Goal: Information Seeking & Learning: Learn about a topic

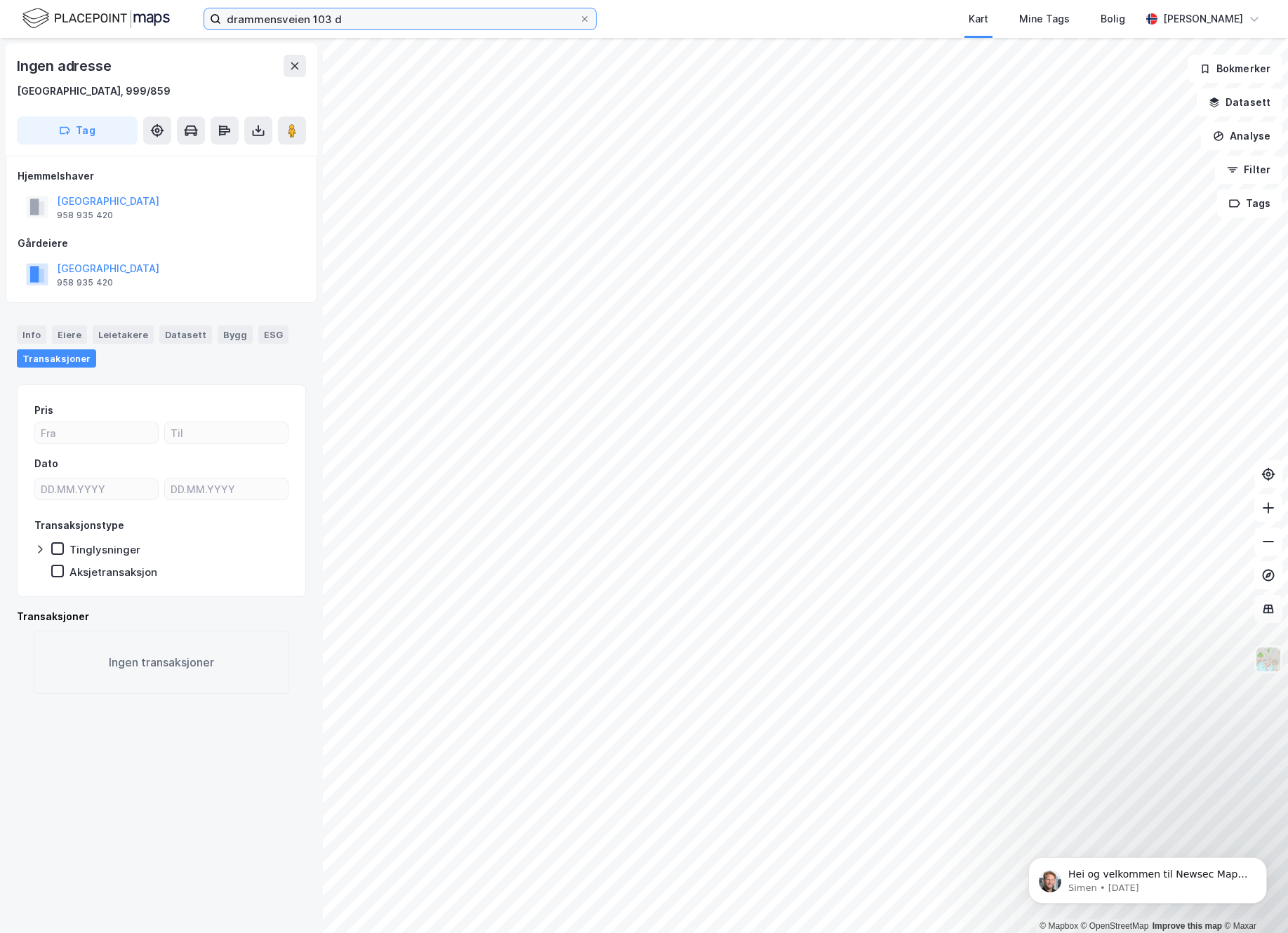
click at [371, 24] on input "drammensveien 103 d" at bounding box center [400, 19] width 358 height 21
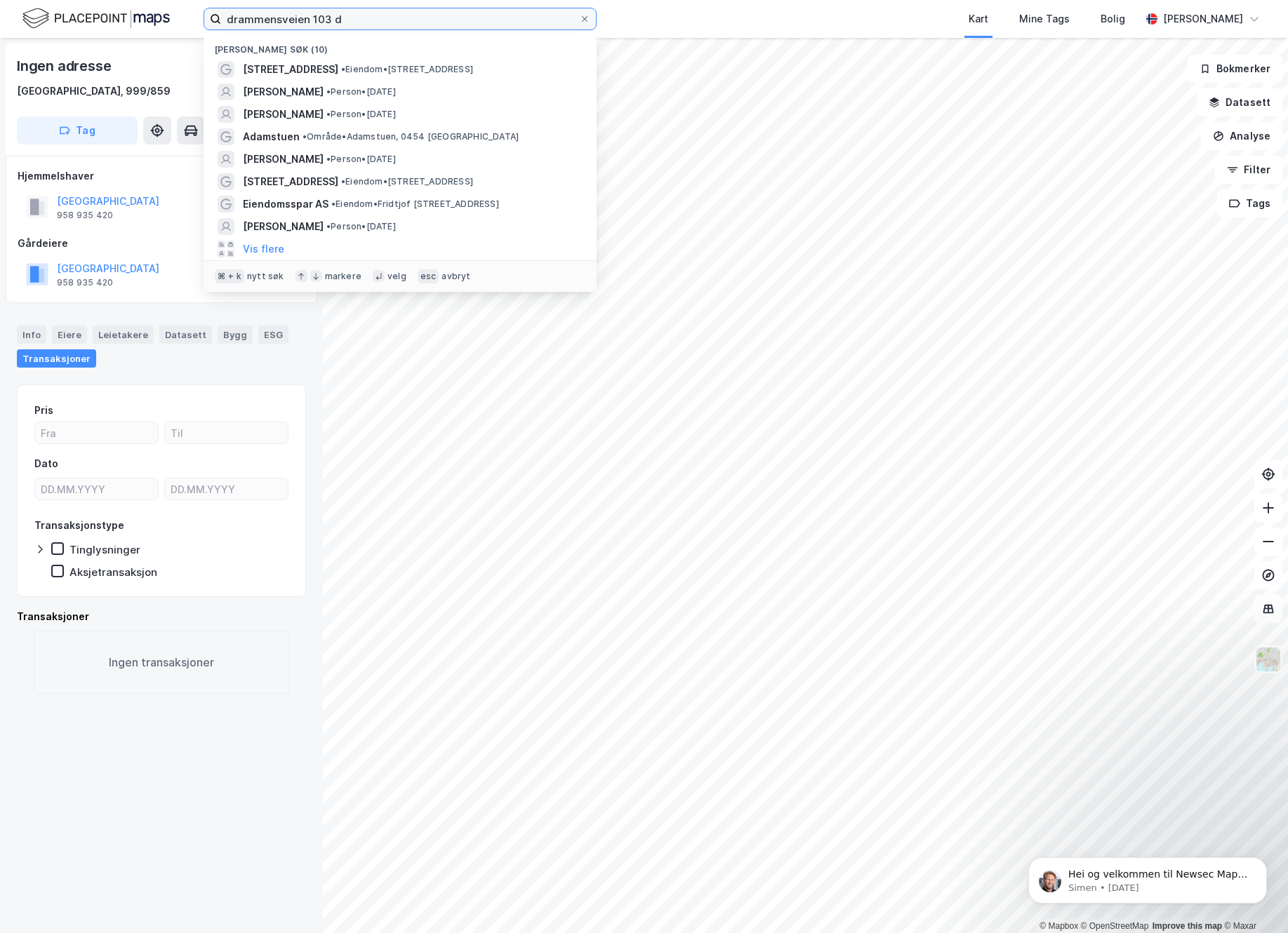
click at [371, 24] on input "drammensveien 103 d" at bounding box center [400, 19] width 358 height 21
click at [314, 22] on input at bounding box center [408, 19] width 375 height 21
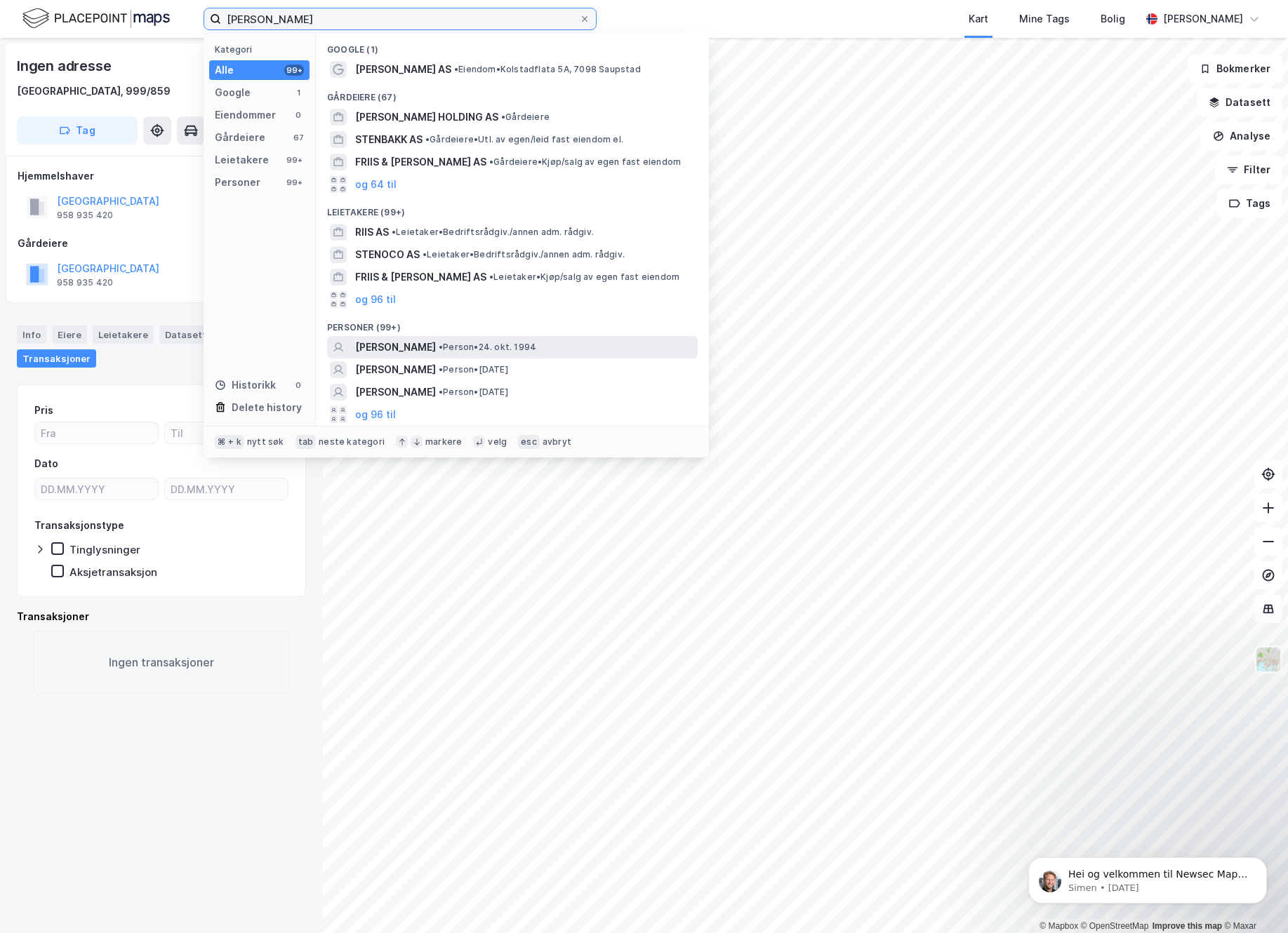
type input "[PERSON_NAME]"
click at [411, 350] on span "[PERSON_NAME]" at bounding box center [395, 347] width 81 height 17
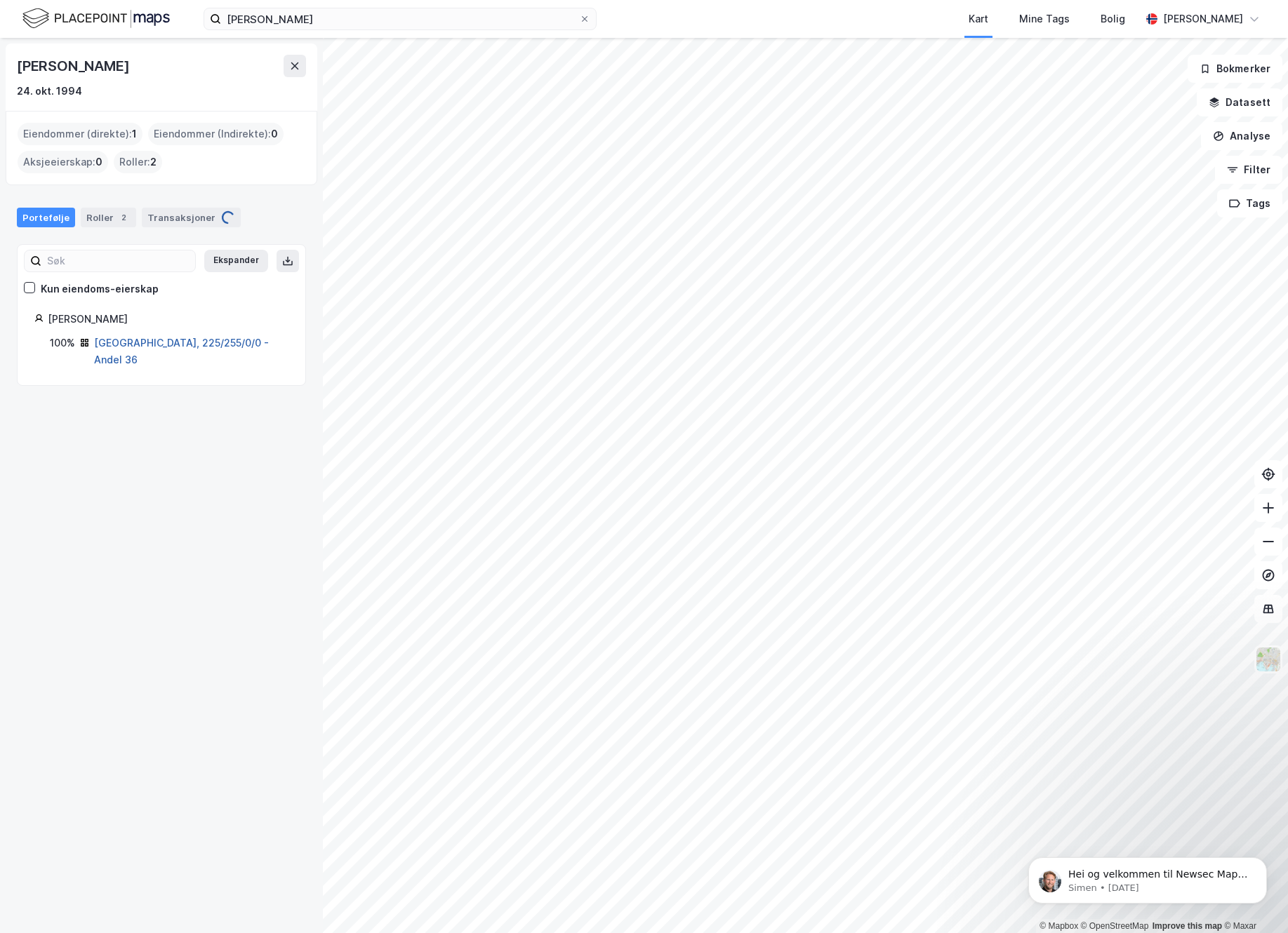
click at [137, 341] on link "[GEOGRAPHIC_DATA], 225/255/0/0 - Andel 36" at bounding box center [181, 351] width 174 height 29
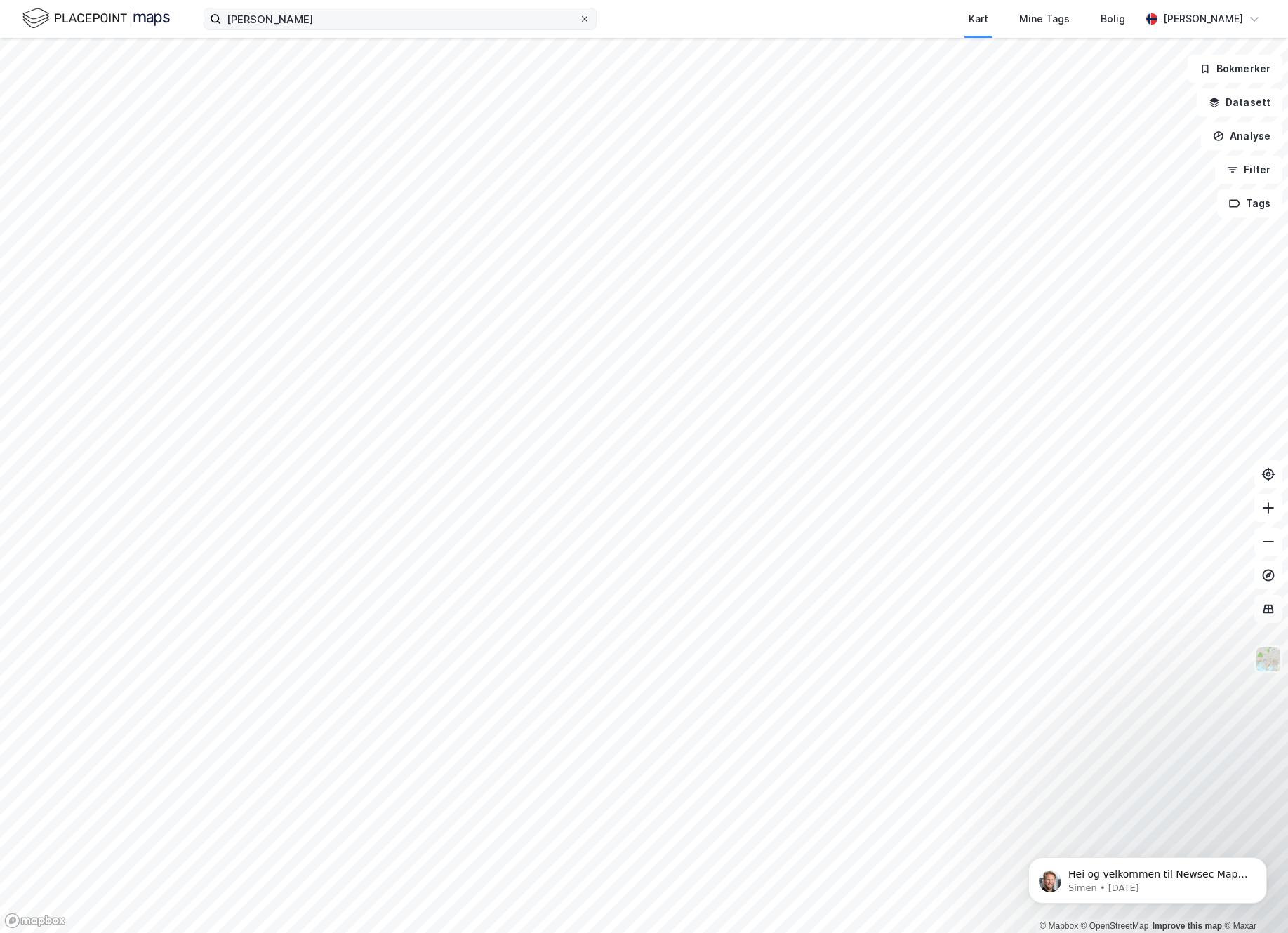
click at [583, 22] on icon at bounding box center [585, 19] width 8 height 8
click at [579, 22] on input "[PERSON_NAME]" at bounding box center [400, 19] width 358 height 21
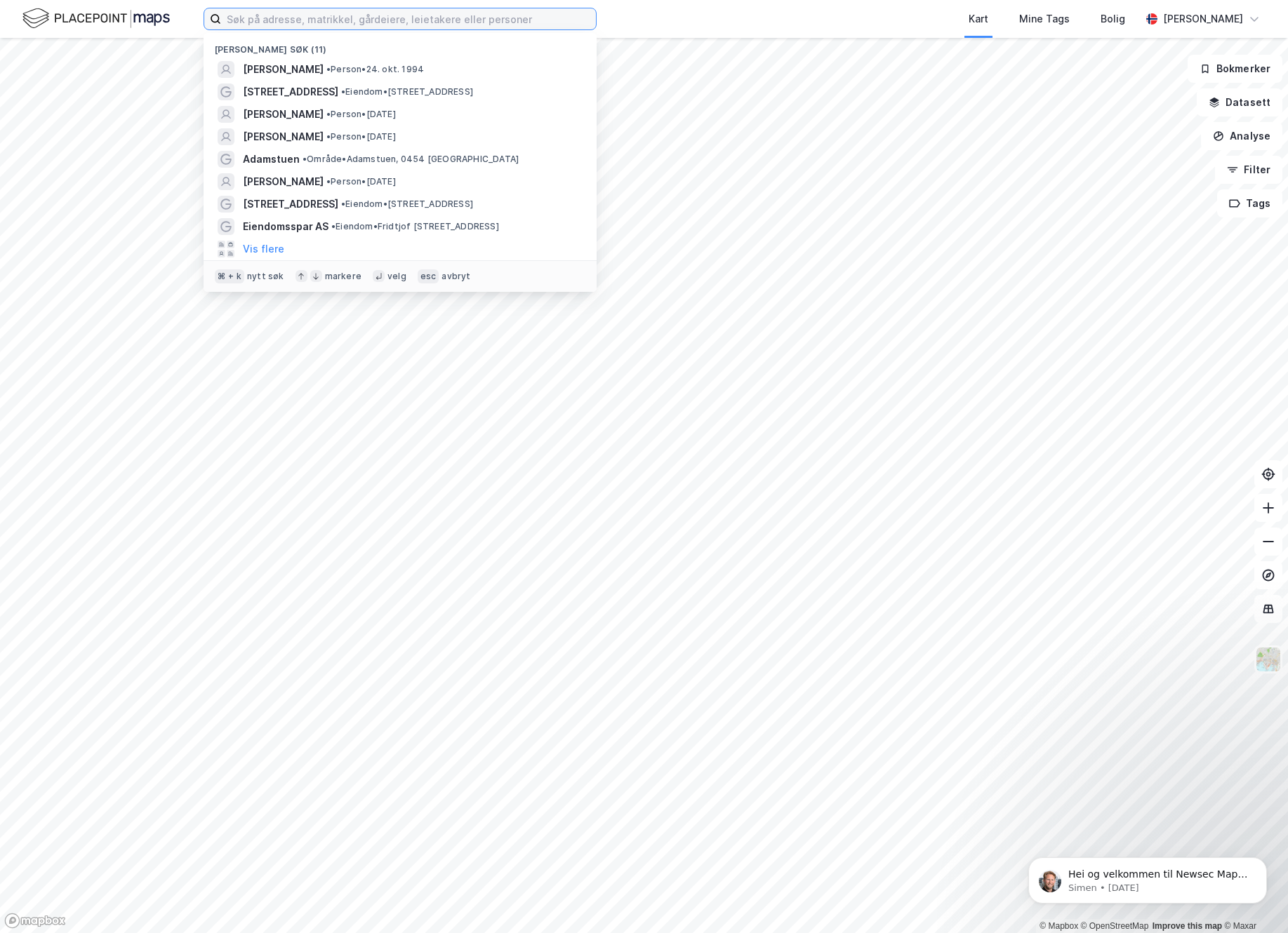
click at [445, 27] on input at bounding box center [408, 19] width 375 height 21
click at [280, 19] on input at bounding box center [408, 19] width 375 height 21
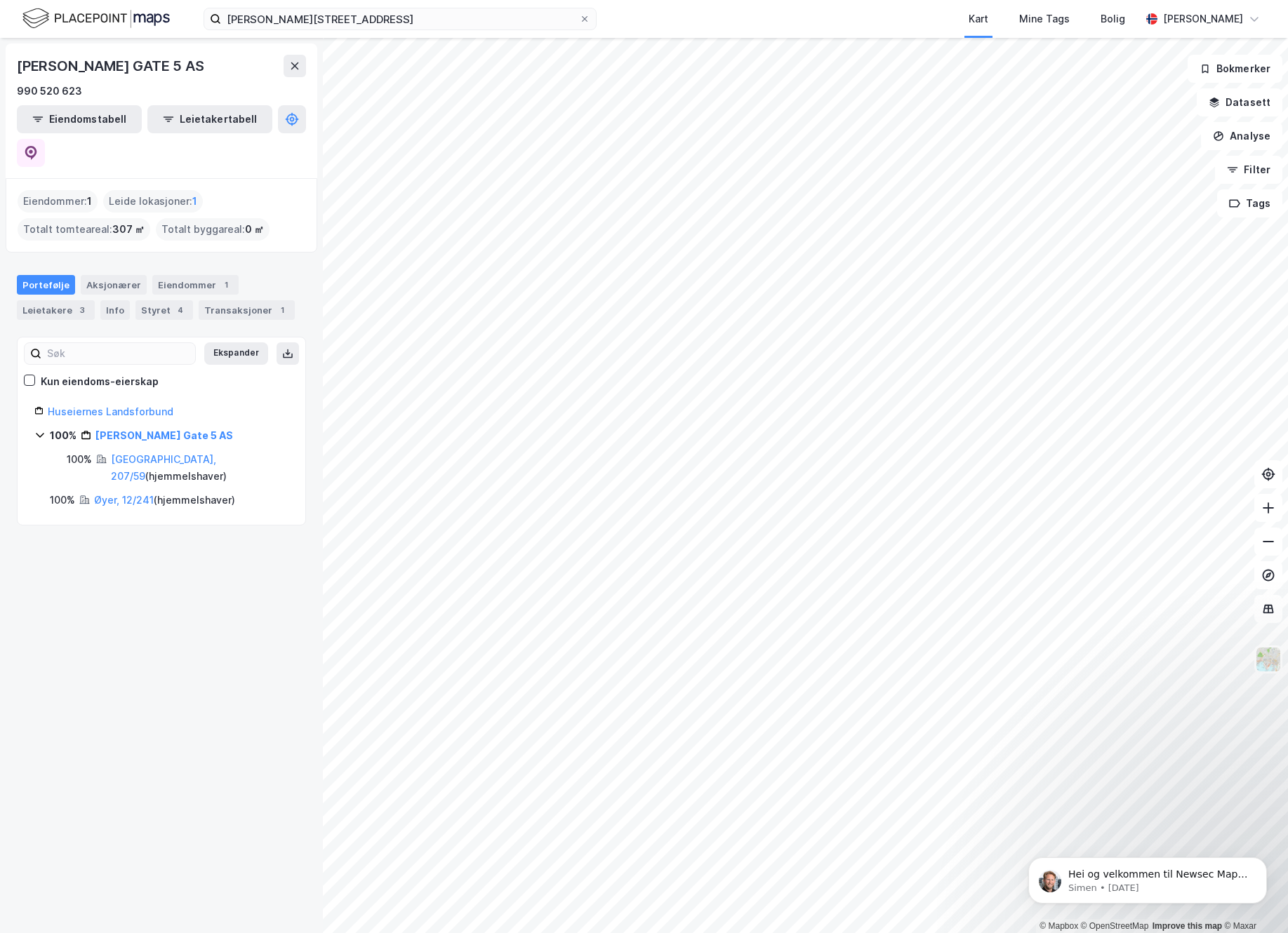
click at [137, 427] on div "[PERSON_NAME] Gate 5 AS" at bounding box center [164, 436] width 137 height 17
click at [137, 430] on link "[PERSON_NAME] Gate 5 AS" at bounding box center [164, 436] width 137 height 12
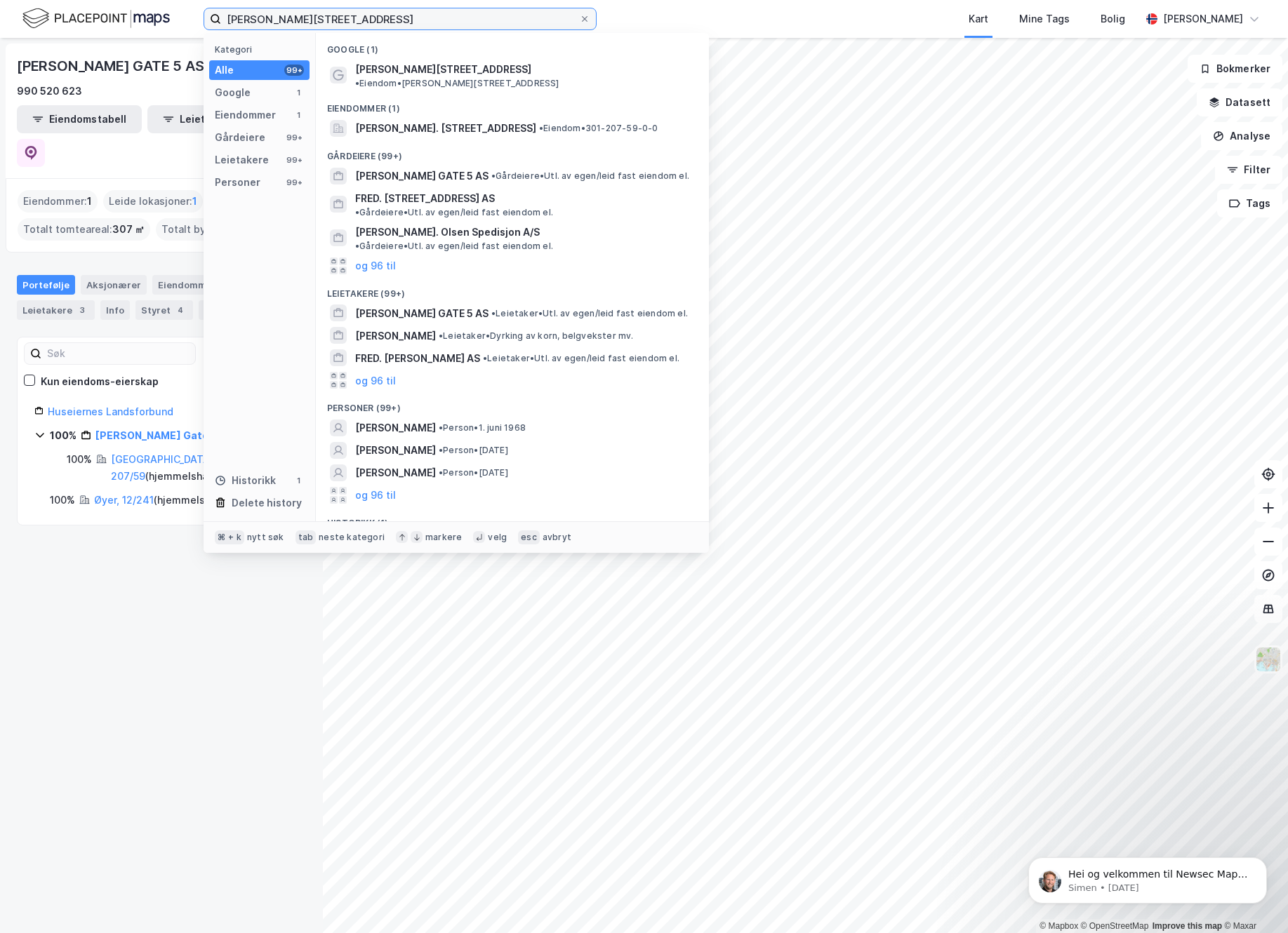
drag, startPoint x: 365, startPoint y: 19, endPoint x: 212, endPoint y: -6, distance: 155.0
click at [221, 8] on input "[PERSON_NAME][STREET_ADDRESS]" at bounding box center [400, 19] width 358 height 21
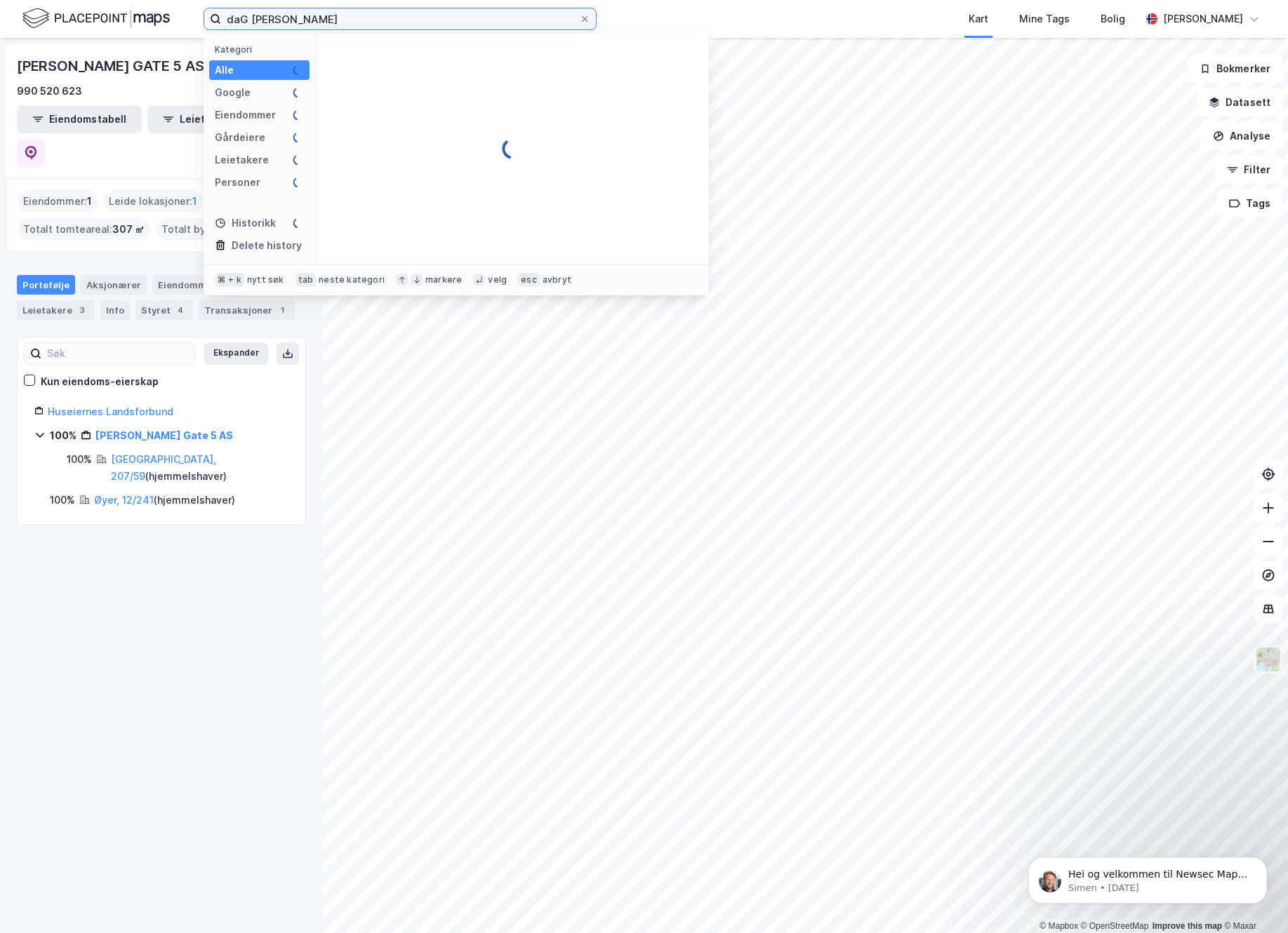
type input "daG [PERSON_NAME]"
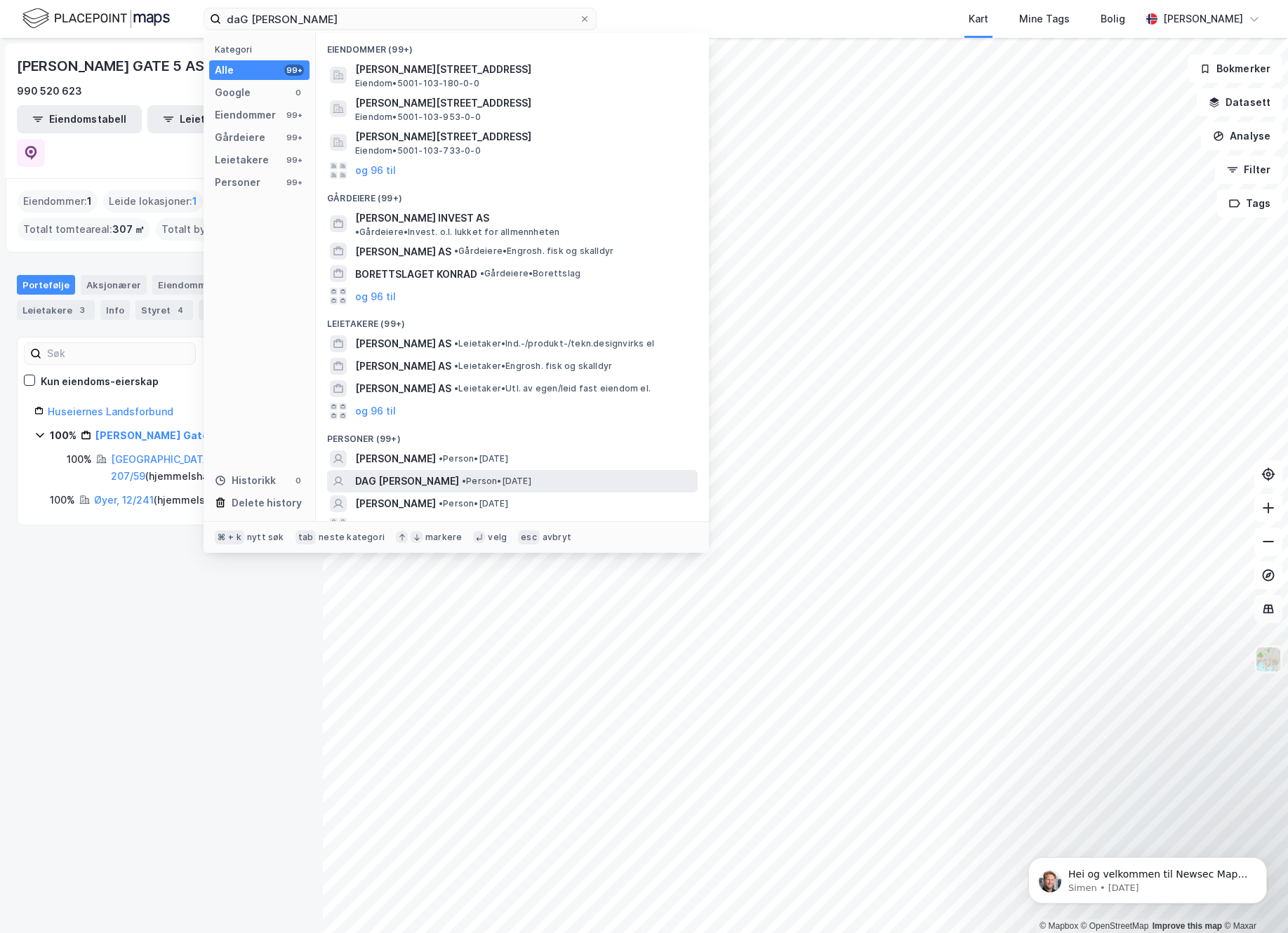
click at [369, 475] on span "DAG [PERSON_NAME]" at bounding box center [406, 481] width 104 height 17
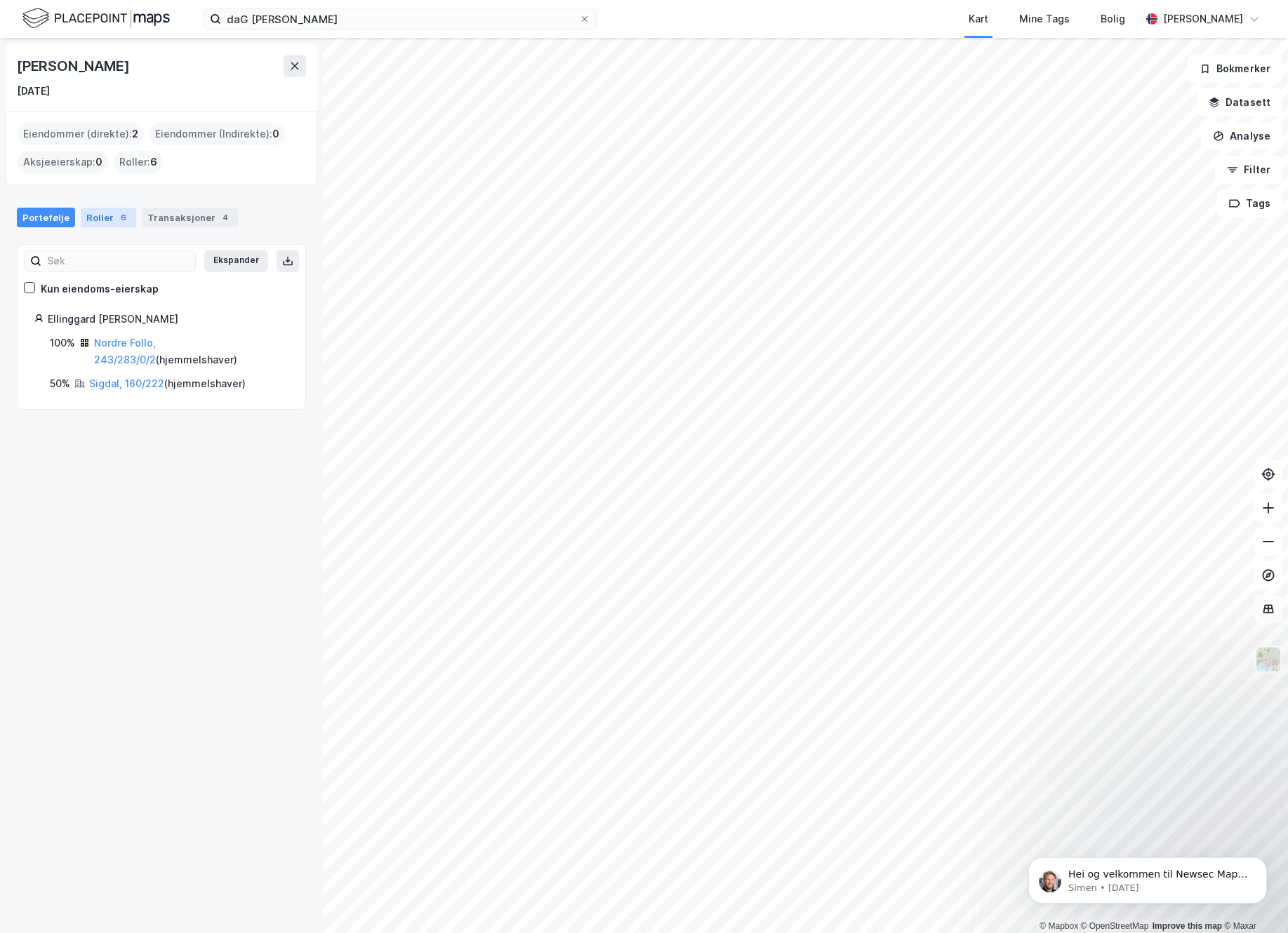
click at [102, 217] on div "Roller 6" at bounding box center [109, 217] width 56 height 19
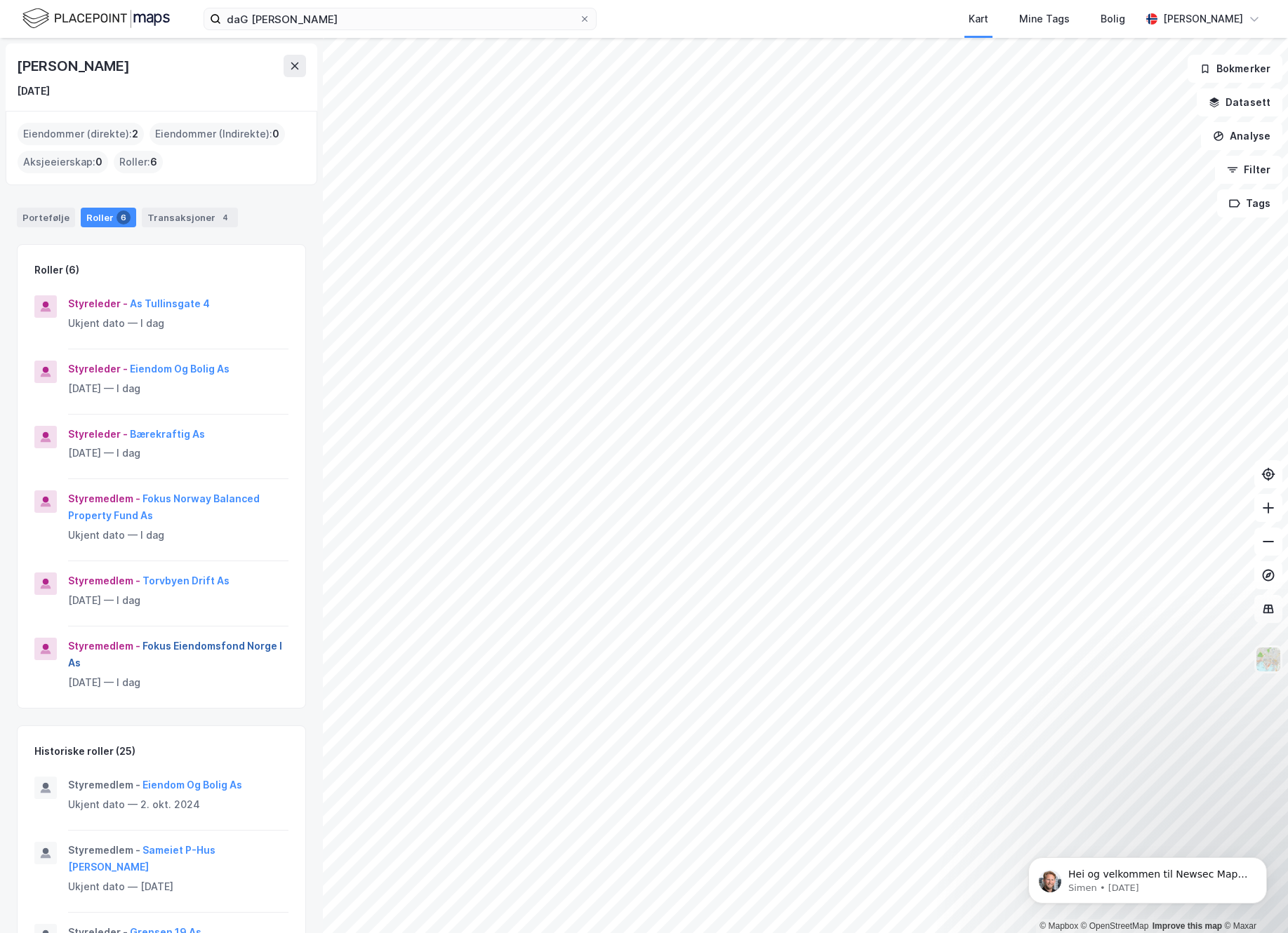
click at [0, 0] on button "Fokus Eiendomsfond Norge I As" at bounding box center [0, 0] width 0 height 0
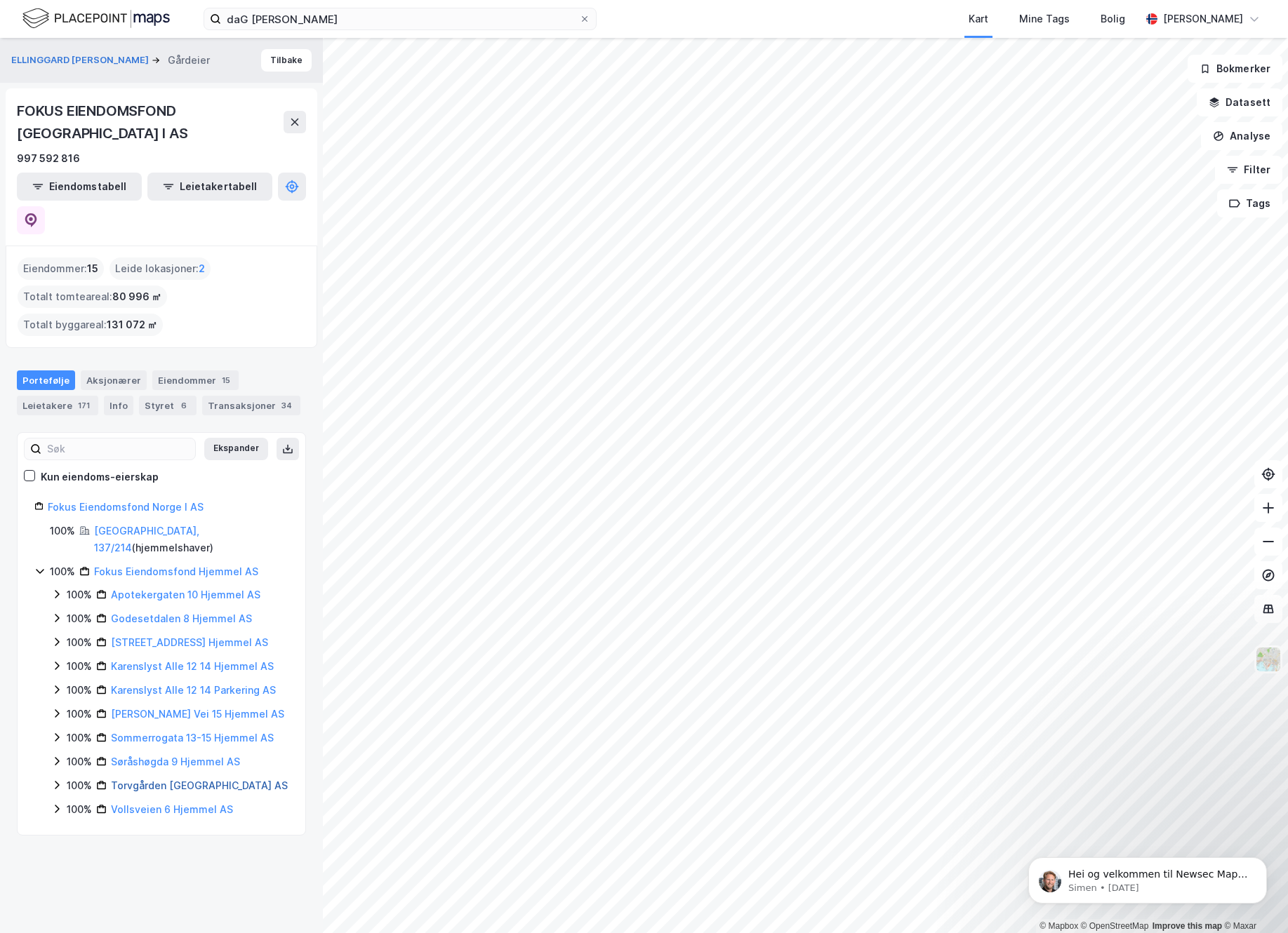
click at [148, 780] on link "Torvgården [GEOGRAPHIC_DATA] AS" at bounding box center [200, 786] width 177 height 12
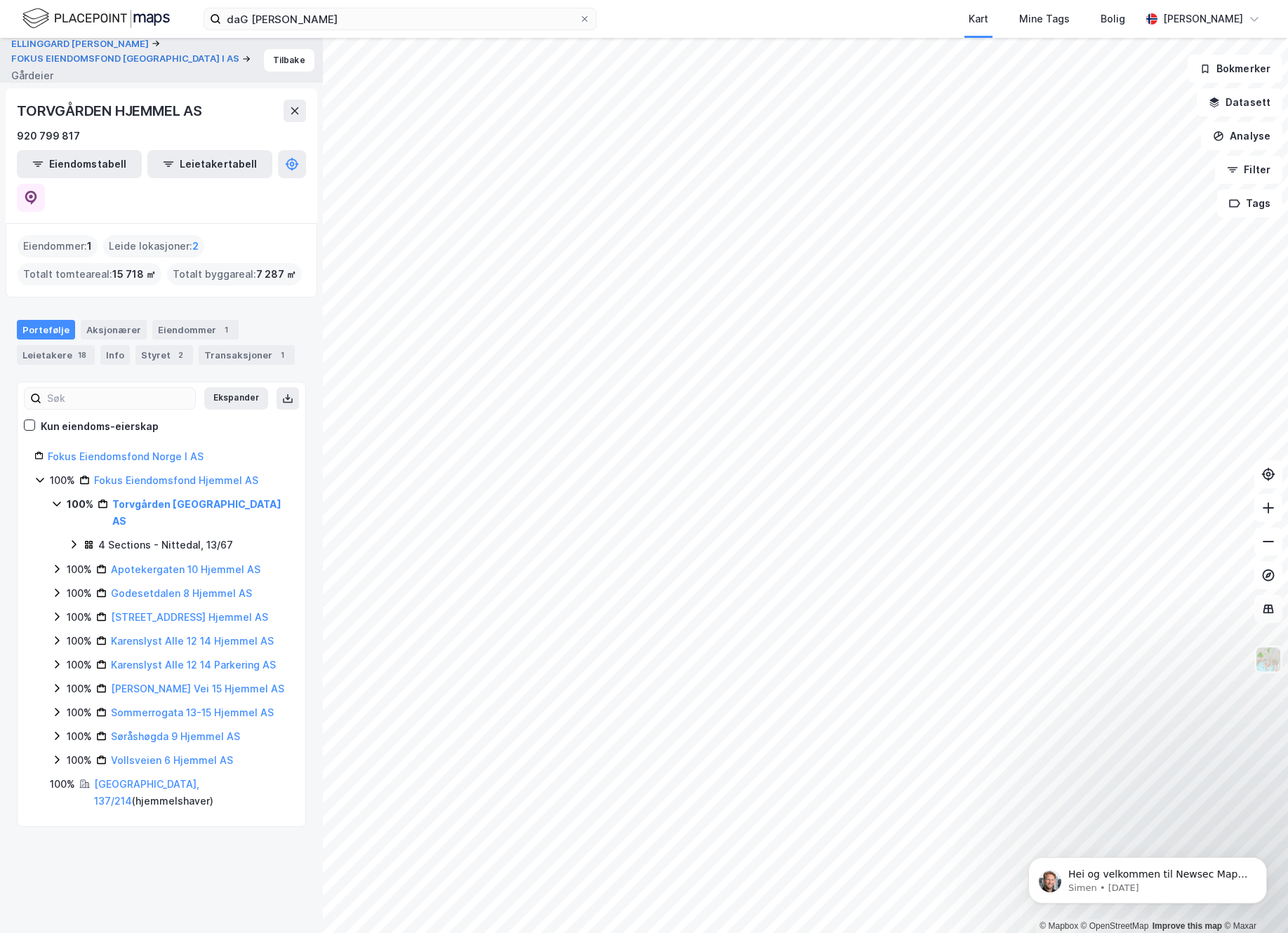
click at [149, 582] on div "100% Torvgården Hjemmel AS 4 Sections - Nittedal, 13/67 100% Apotekergaten 10 H…" at bounding box center [169, 633] width 237 height 273
click at [144, 635] on link "Karenslyst Alle 12 14 Hjemmel AS" at bounding box center [192, 641] width 163 height 12
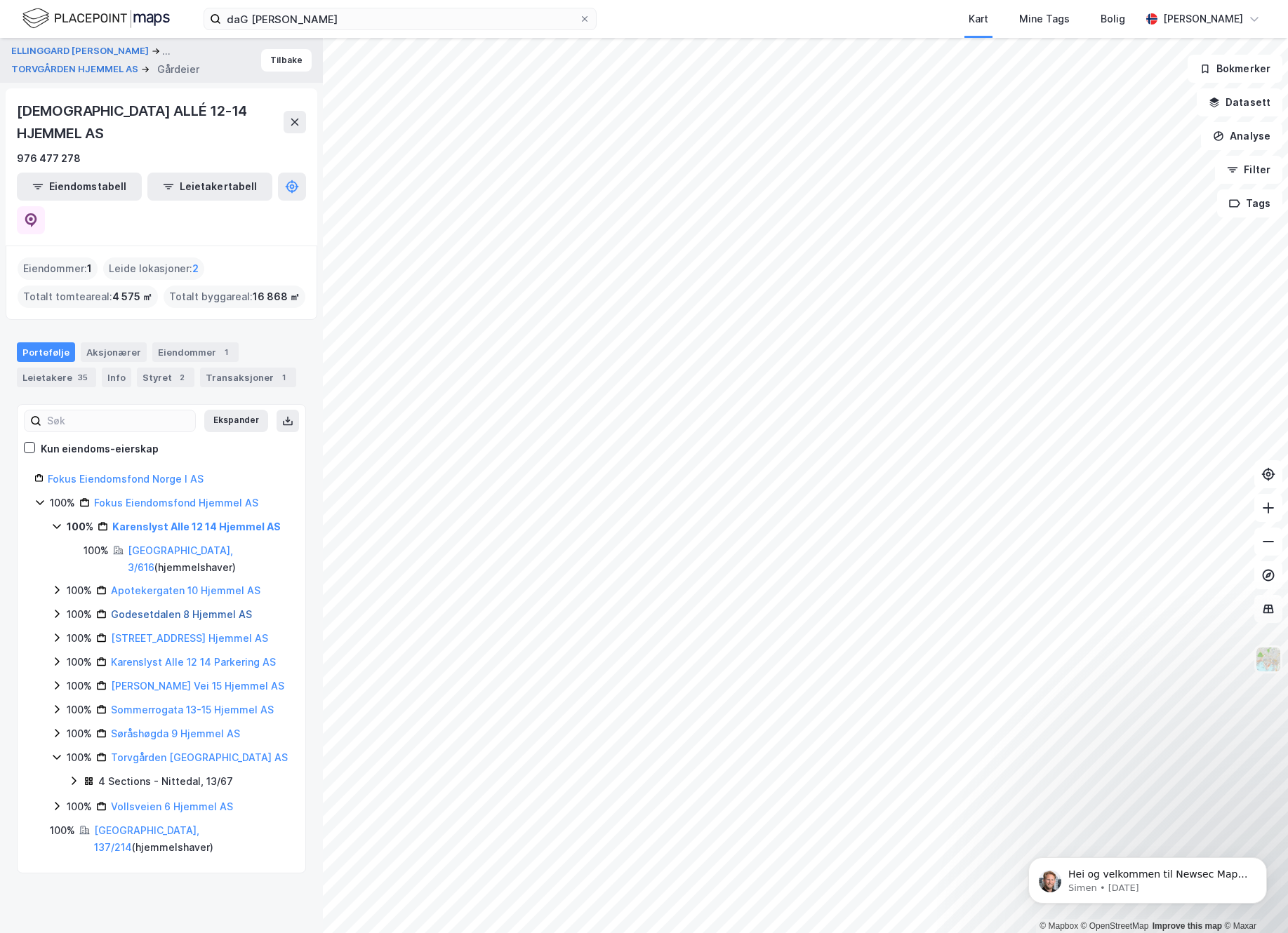
click at [157, 609] on link "Godesetdalen 8 Hjemmel AS" at bounding box center [181, 614] width 141 height 12
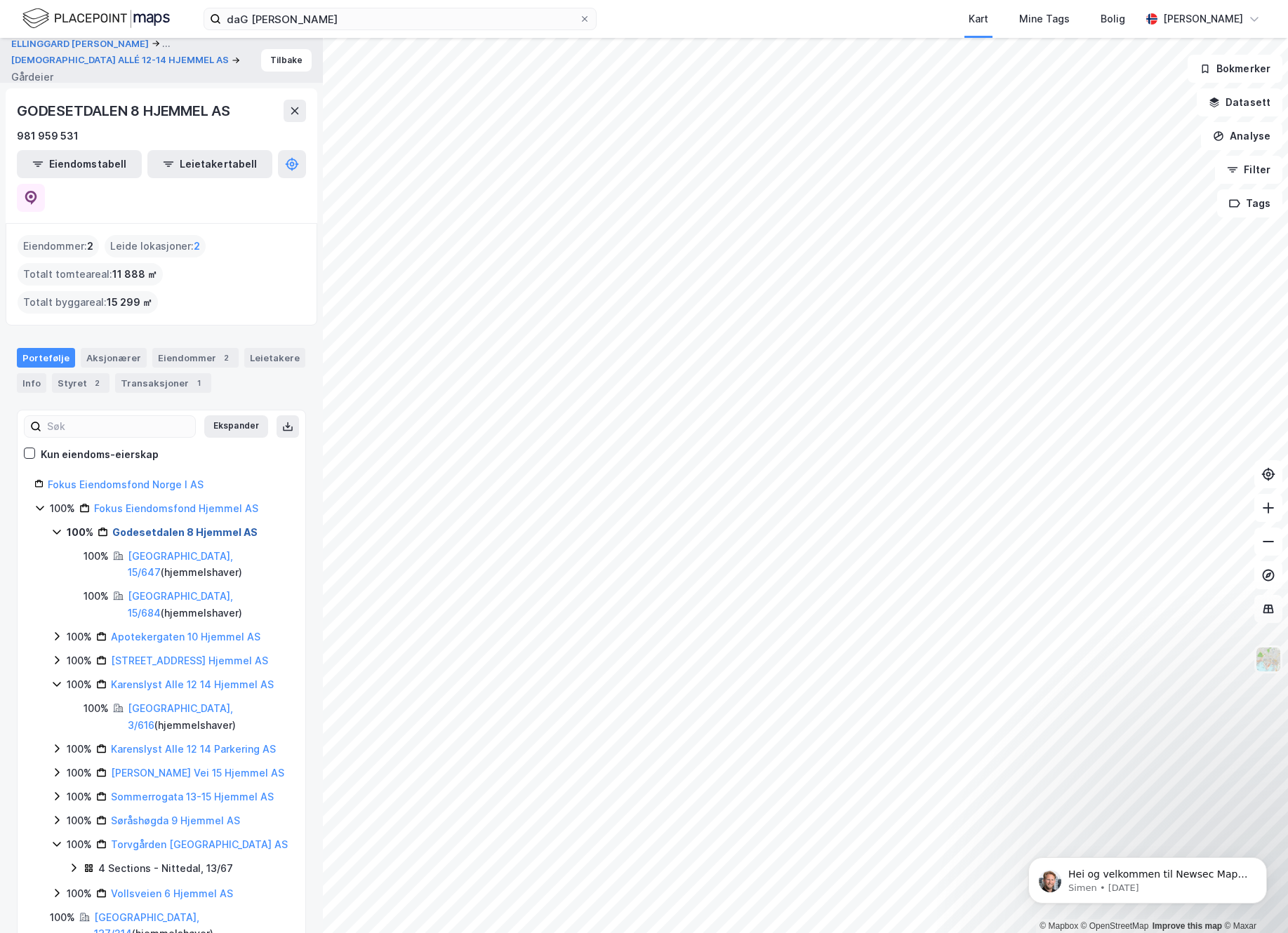
click at [142, 526] on link "Godesetdalen 8 Hjemmel AS" at bounding box center [185, 532] width 145 height 12
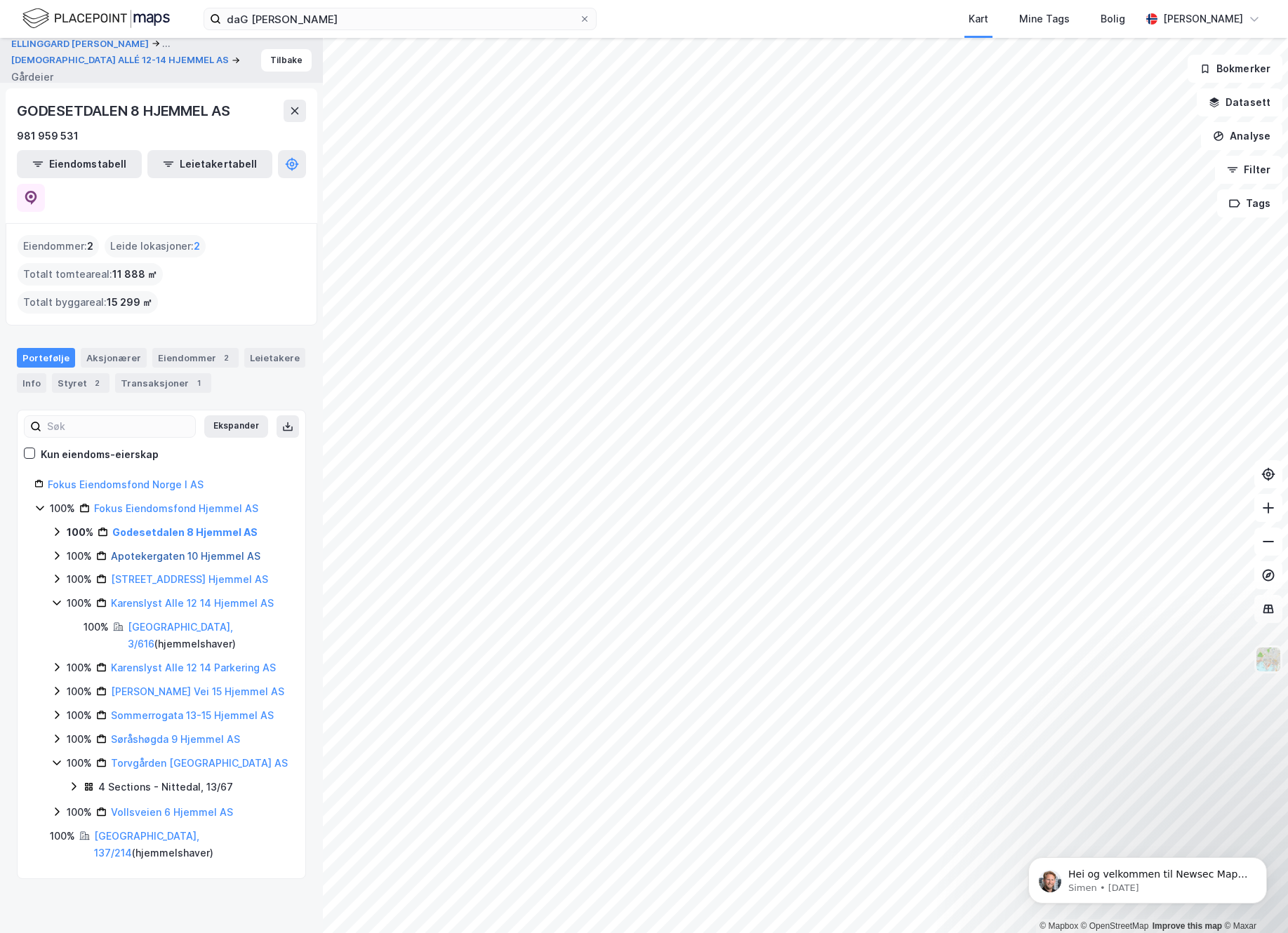
click at [135, 550] on link "Apotekergaten 10 Hjemmel AS" at bounding box center [185, 556] width 149 height 12
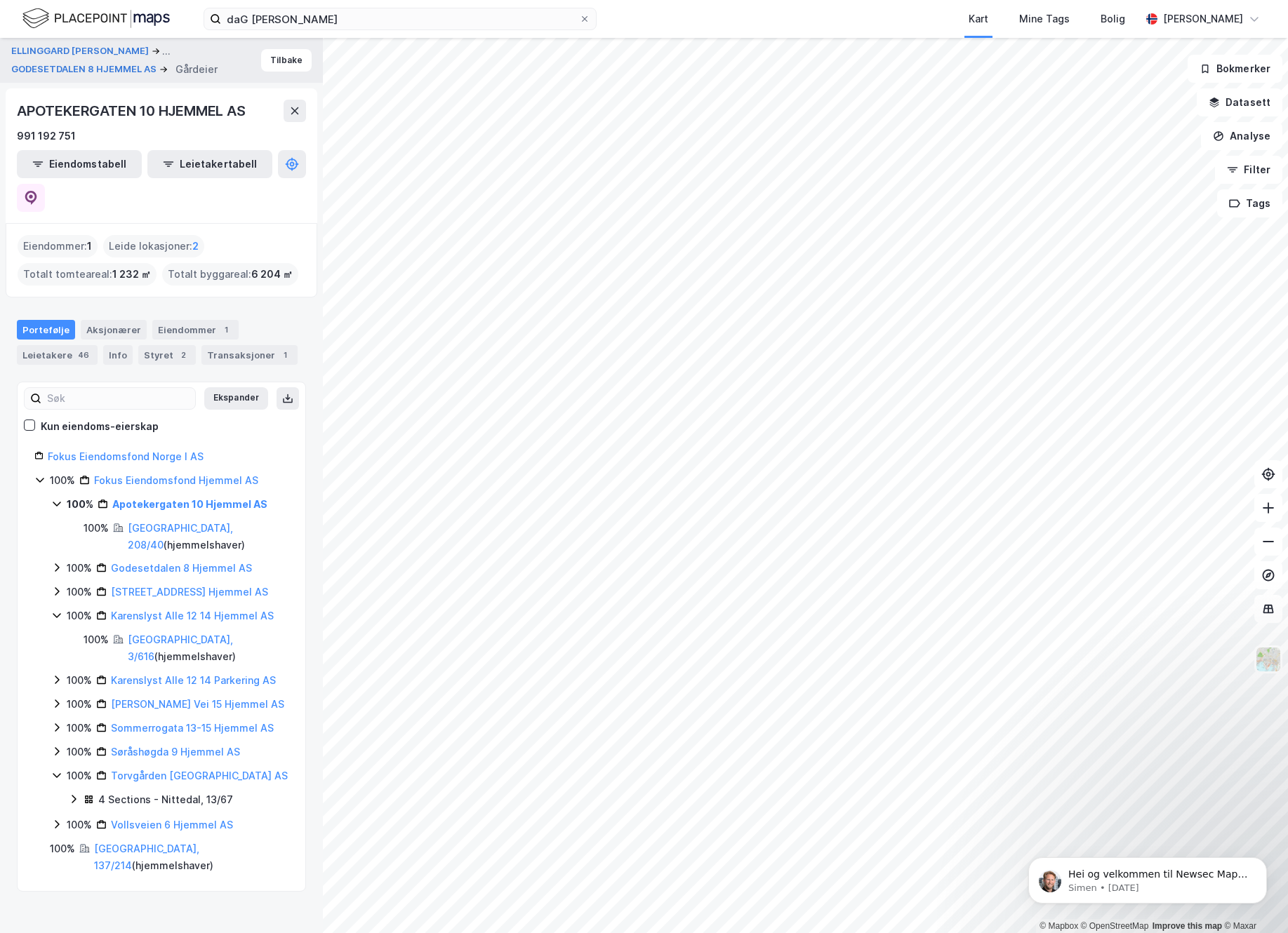
click at [141, 849] on div "ELLINGGARD [PERSON_NAME] ... GODESETDALEN 8 HJEMMEL AS Gårdeier Tilbake APOTEKE…" at bounding box center [161, 485] width 323 height 895
click at [166, 819] on link "Vollsveien 6 Hjemmel AS" at bounding box center [172, 825] width 122 height 12
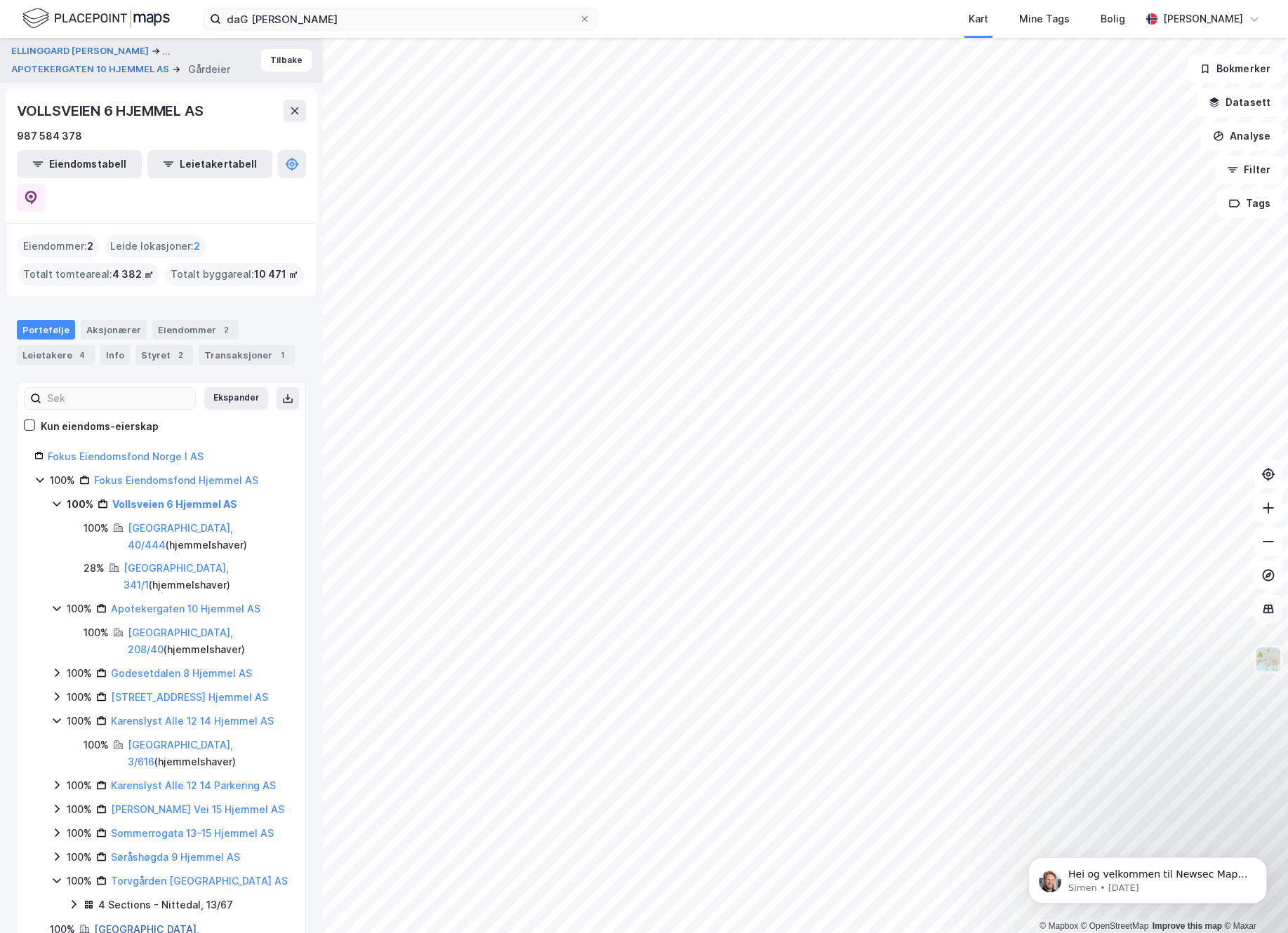
click at [115, 924] on link "[GEOGRAPHIC_DATA], 137/214" at bounding box center [147, 938] width 105 height 29
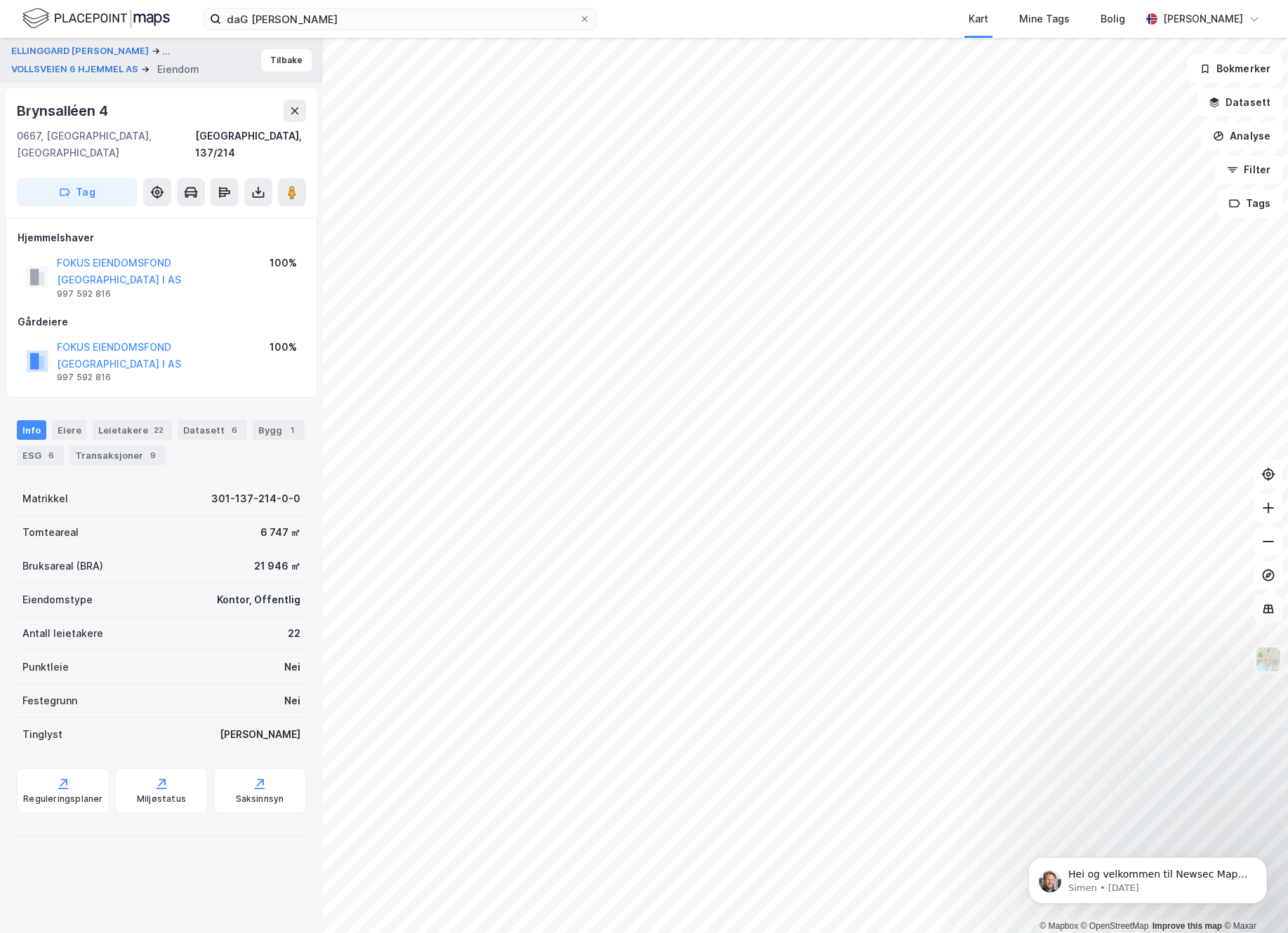
click at [162, 827] on div "ELLINGGARD [PERSON_NAME] ... VOLLSVEIEN 6 HJEMMEL AS Eiendom Tilbake Brynsallée…" at bounding box center [161, 485] width 323 height 895
click at [186, 115] on div "Brynsalléen 4" at bounding box center [161, 110] width 289 height 23
